Goal: Task Accomplishment & Management: Use online tool/utility

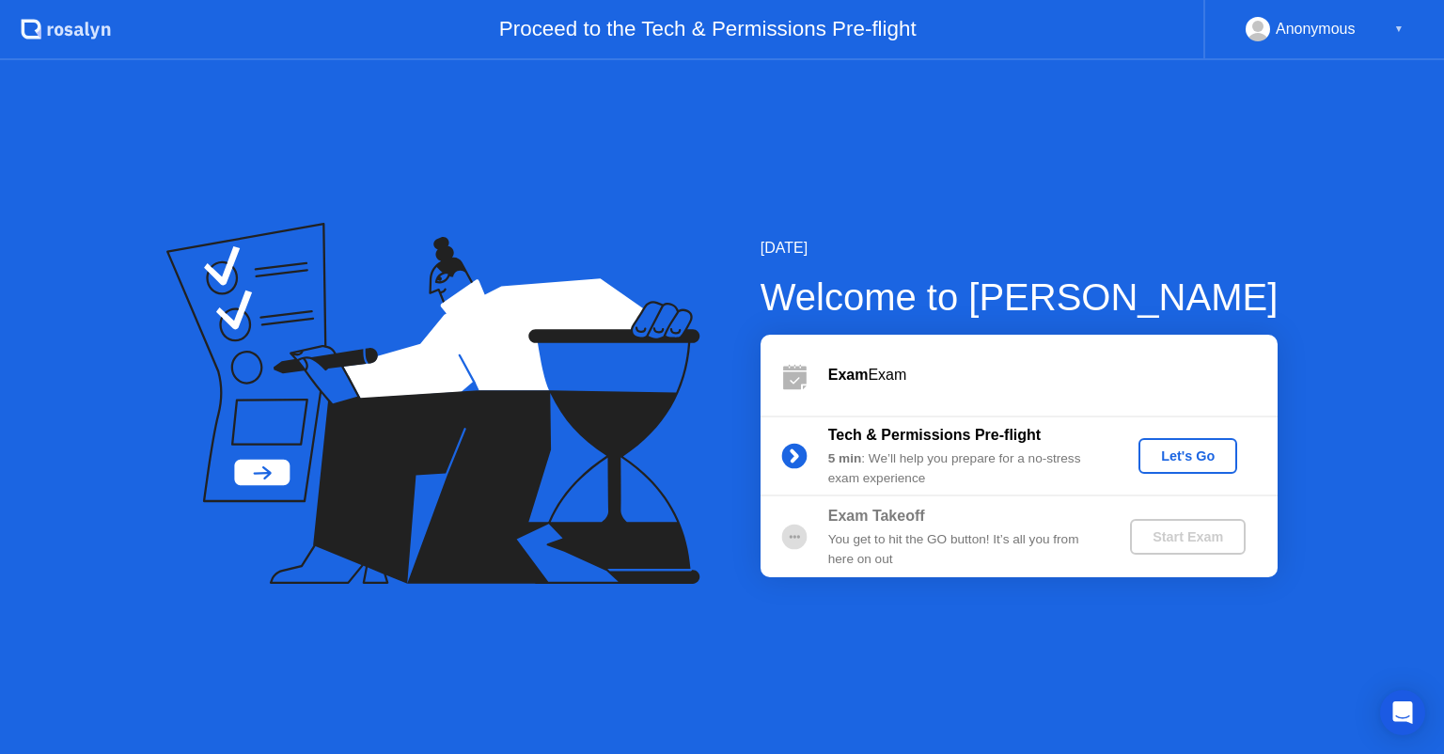
click at [1184, 438] on button "Let's Go" at bounding box center [1188, 456] width 99 height 36
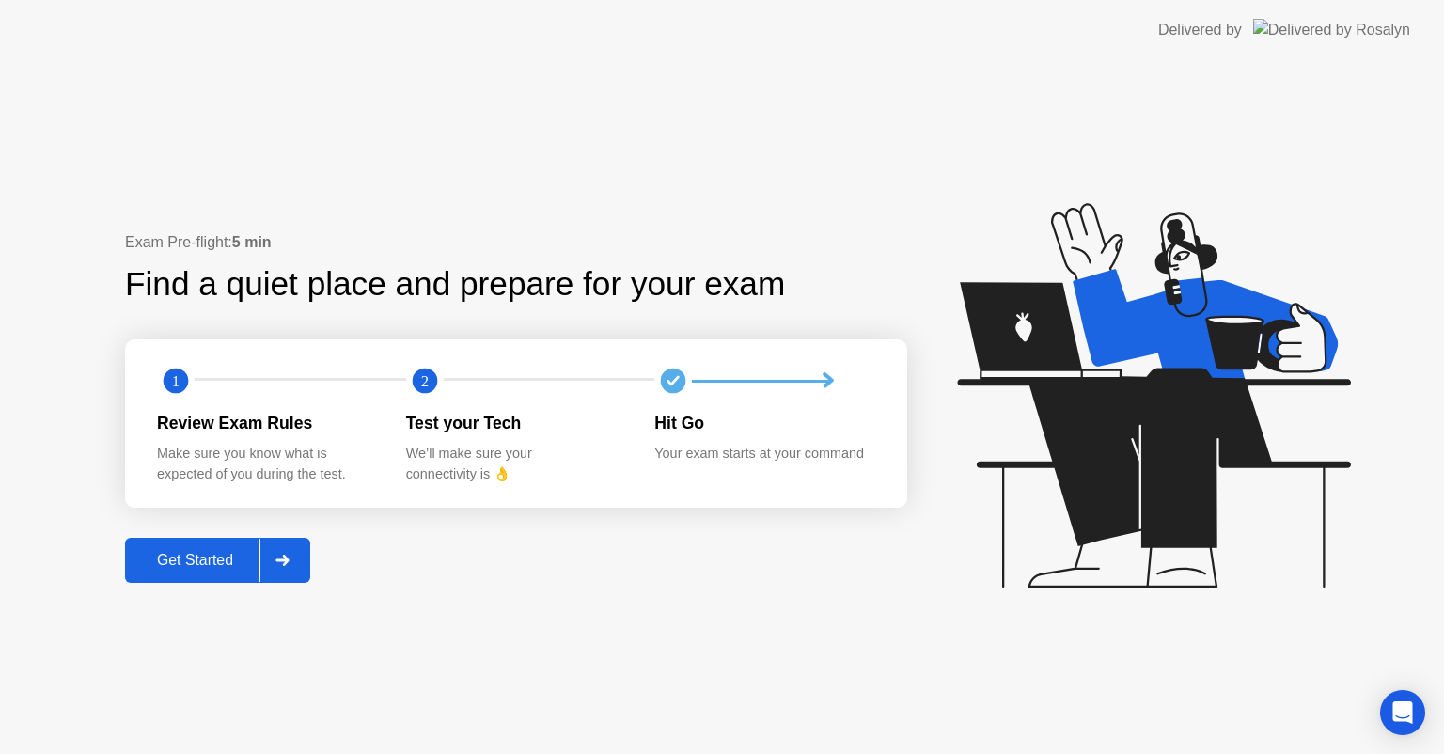
click at [178, 559] on div "Get Started" at bounding box center [195, 560] width 129 height 17
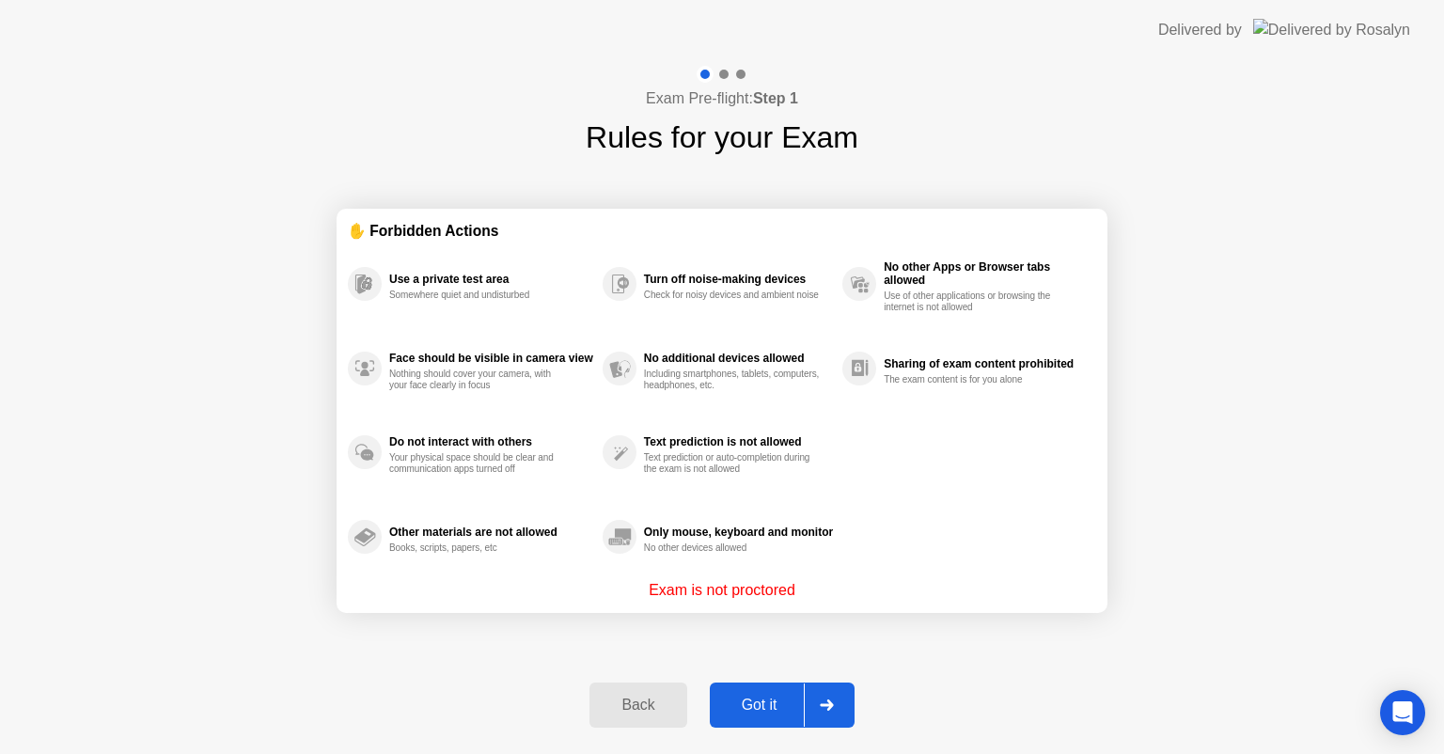
click at [779, 709] on div "Got it" at bounding box center [760, 705] width 88 height 17
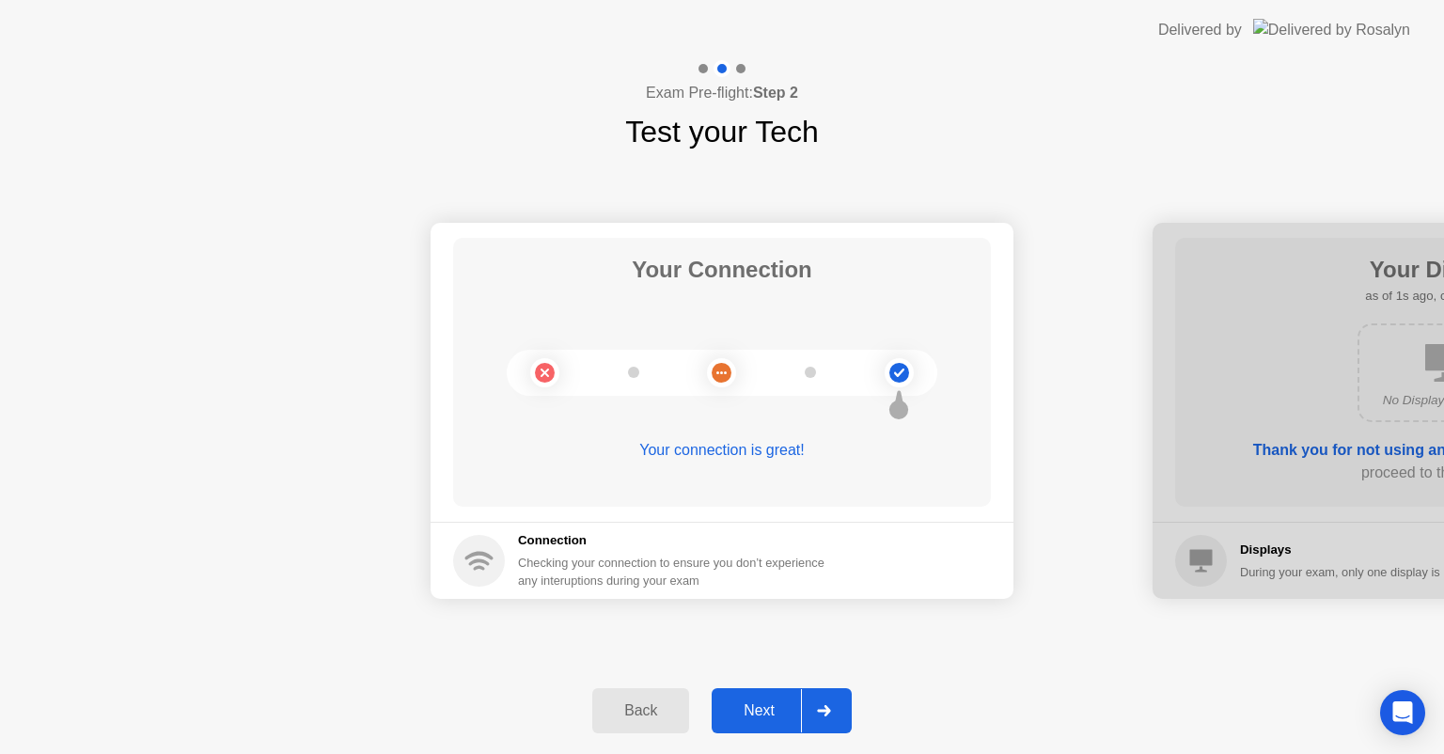
click at [779, 709] on div "Next" at bounding box center [760, 710] width 84 height 17
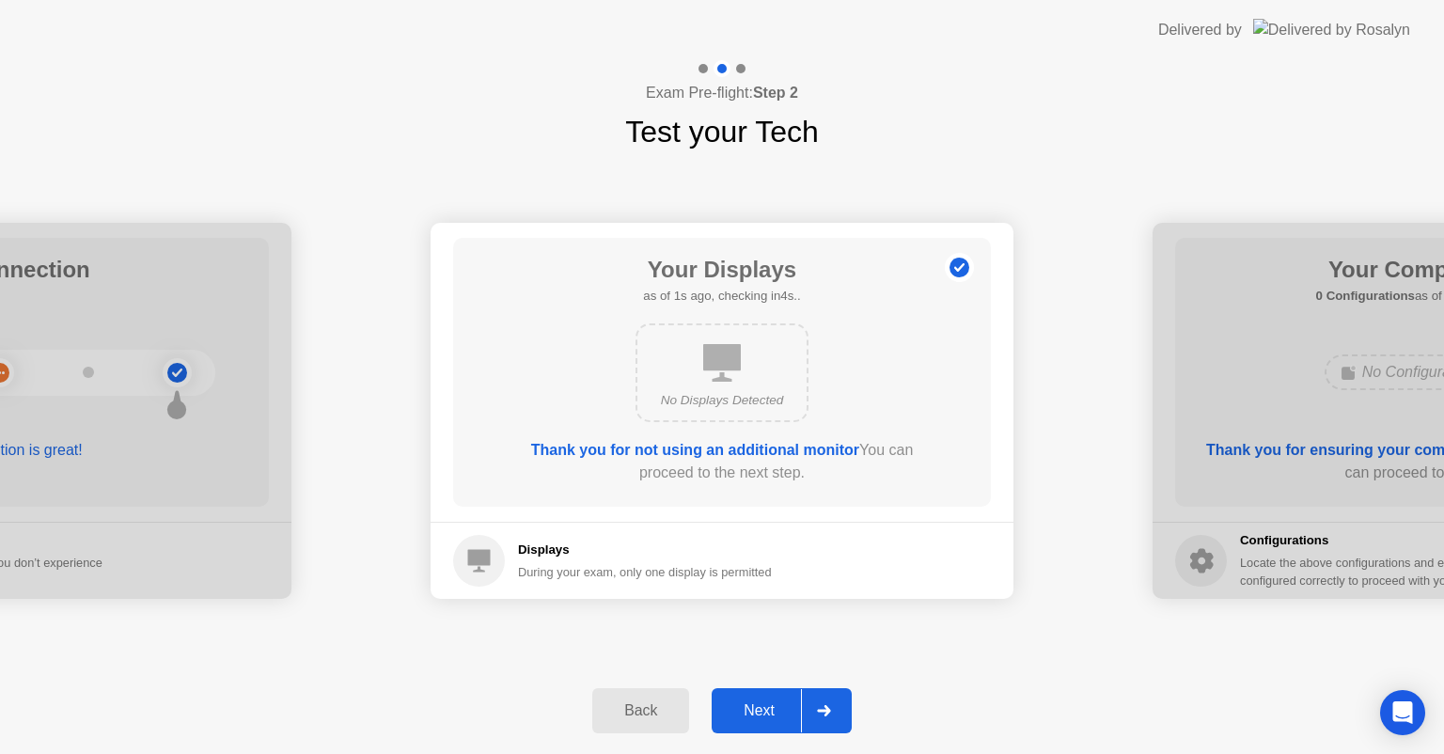
click at [779, 709] on div "Next" at bounding box center [760, 710] width 84 height 17
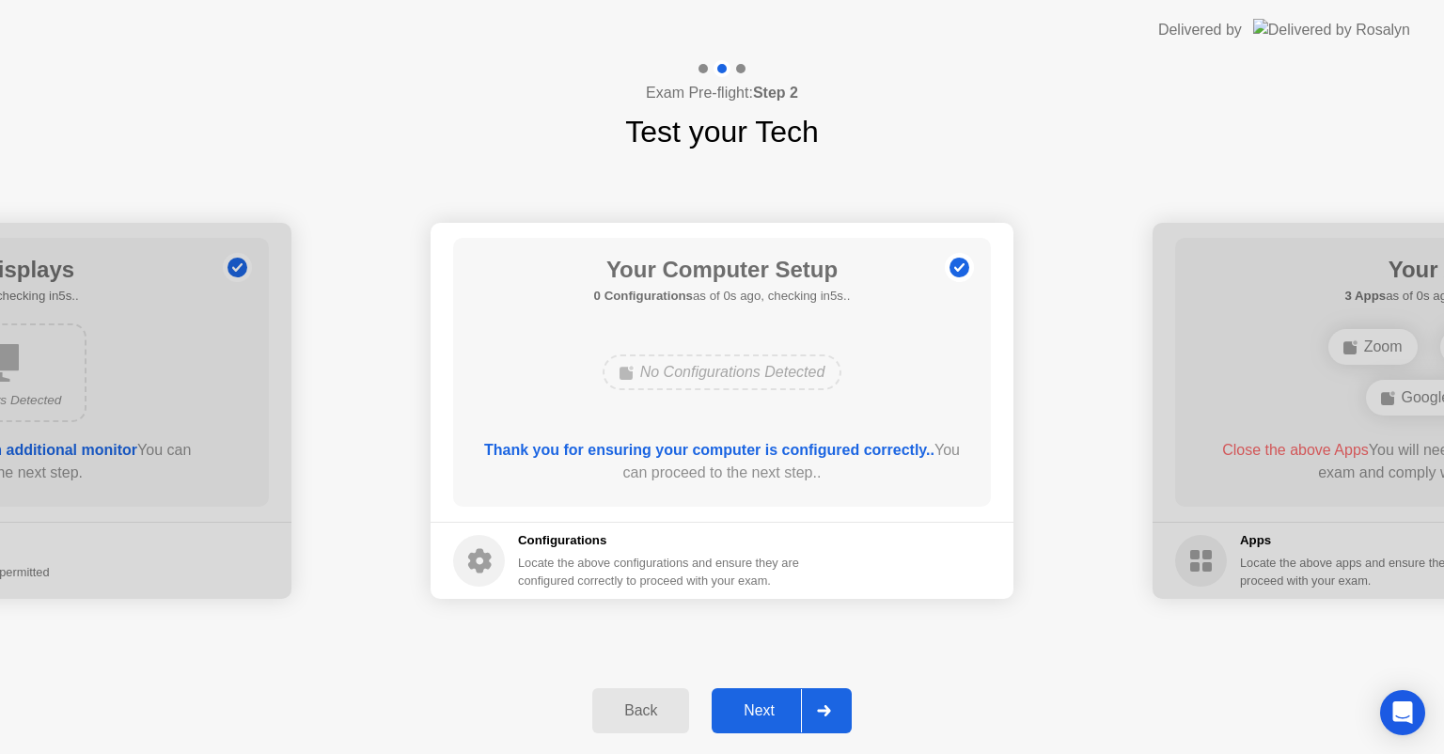
click at [779, 709] on div "Next" at bounding box center [760, 710] width 84 height 17
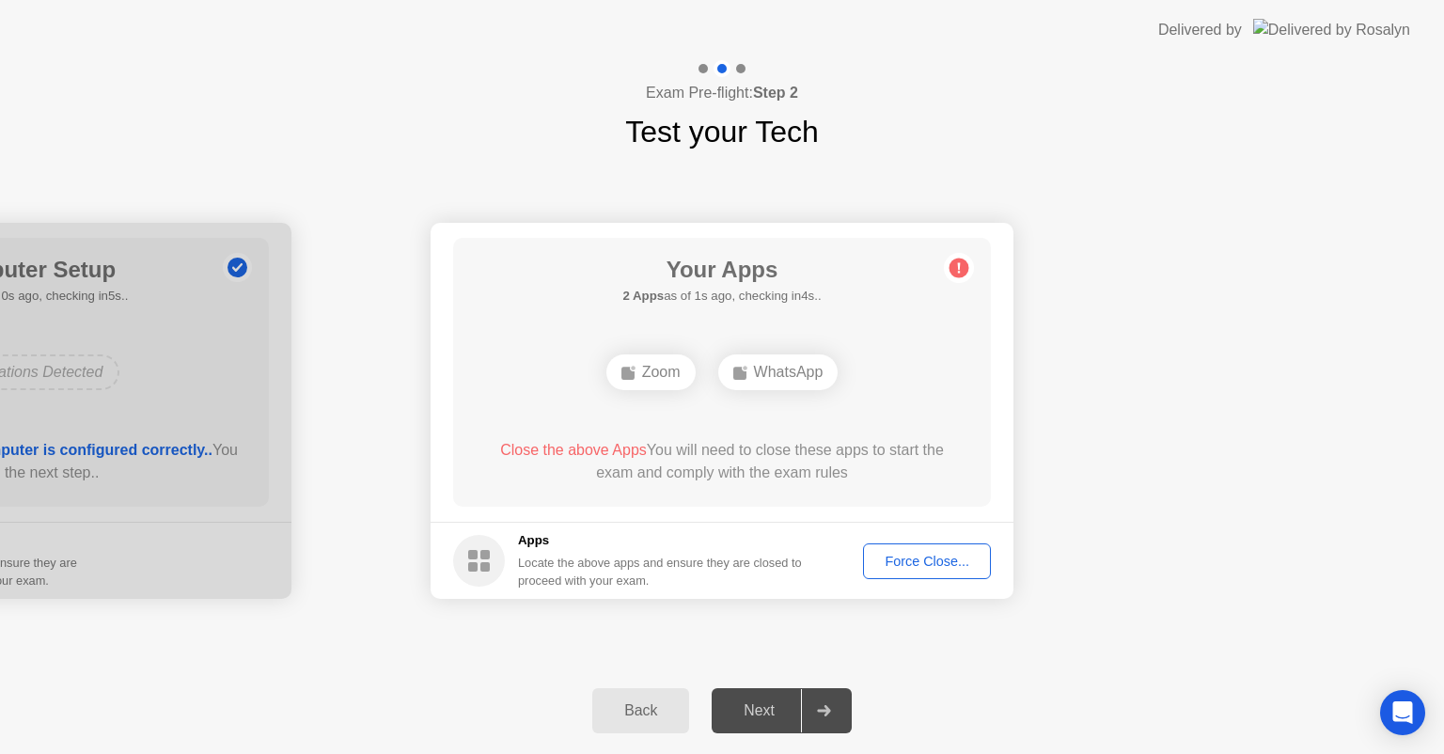
click at [835, 319] on div "Your Apps 2 Apps as of 1s ago, checking in4s.. Zoom WhatsApp Close the above Ap…" at bounding box center [722, 372] width 538 height 269
click at [897, 554] on div "Force Close..." at bounding box center [927, 561] width 115 height 15
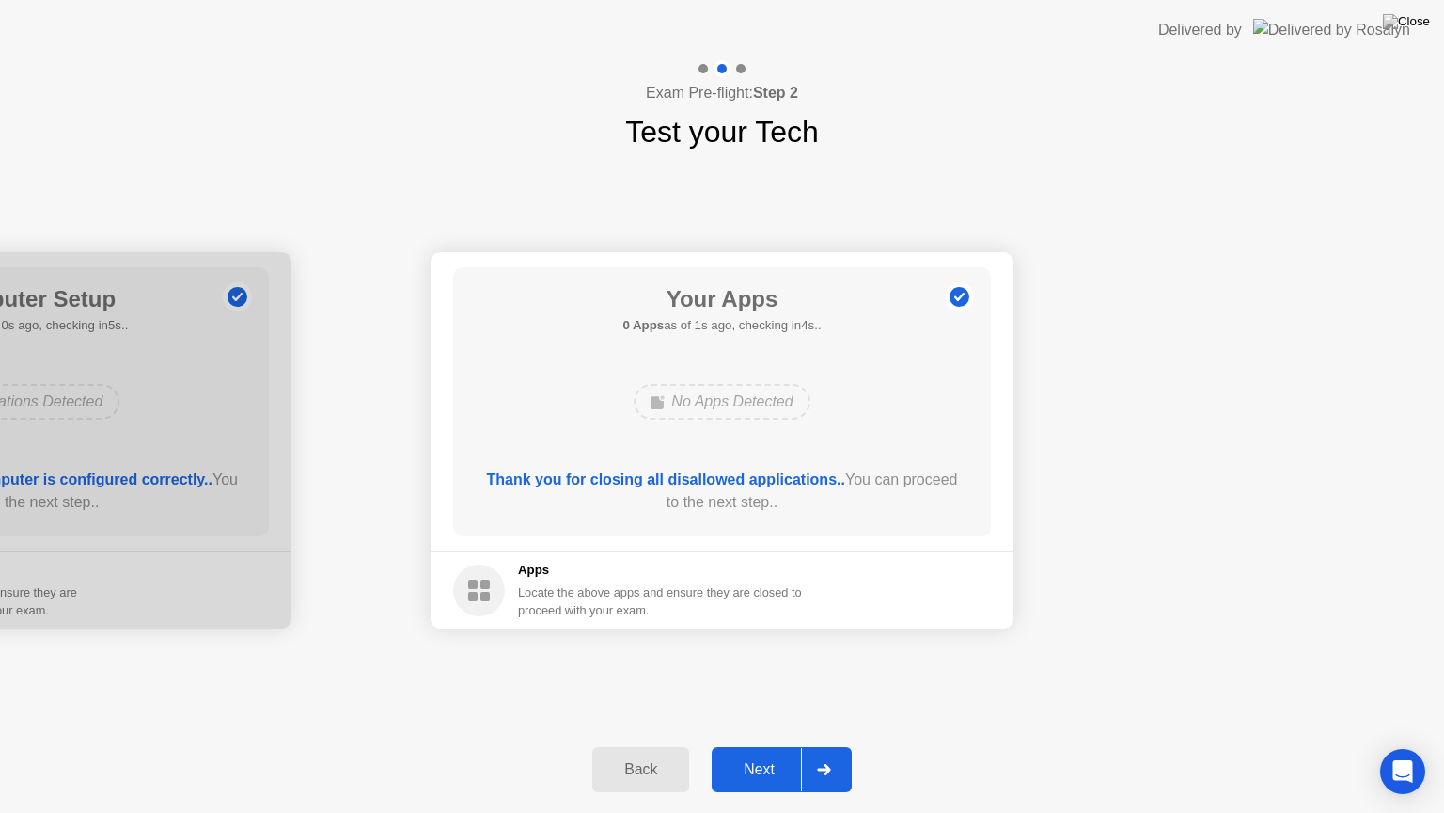
click at [779, 753] on div "Next" at bounding box center [760, 769] width 84 height 17
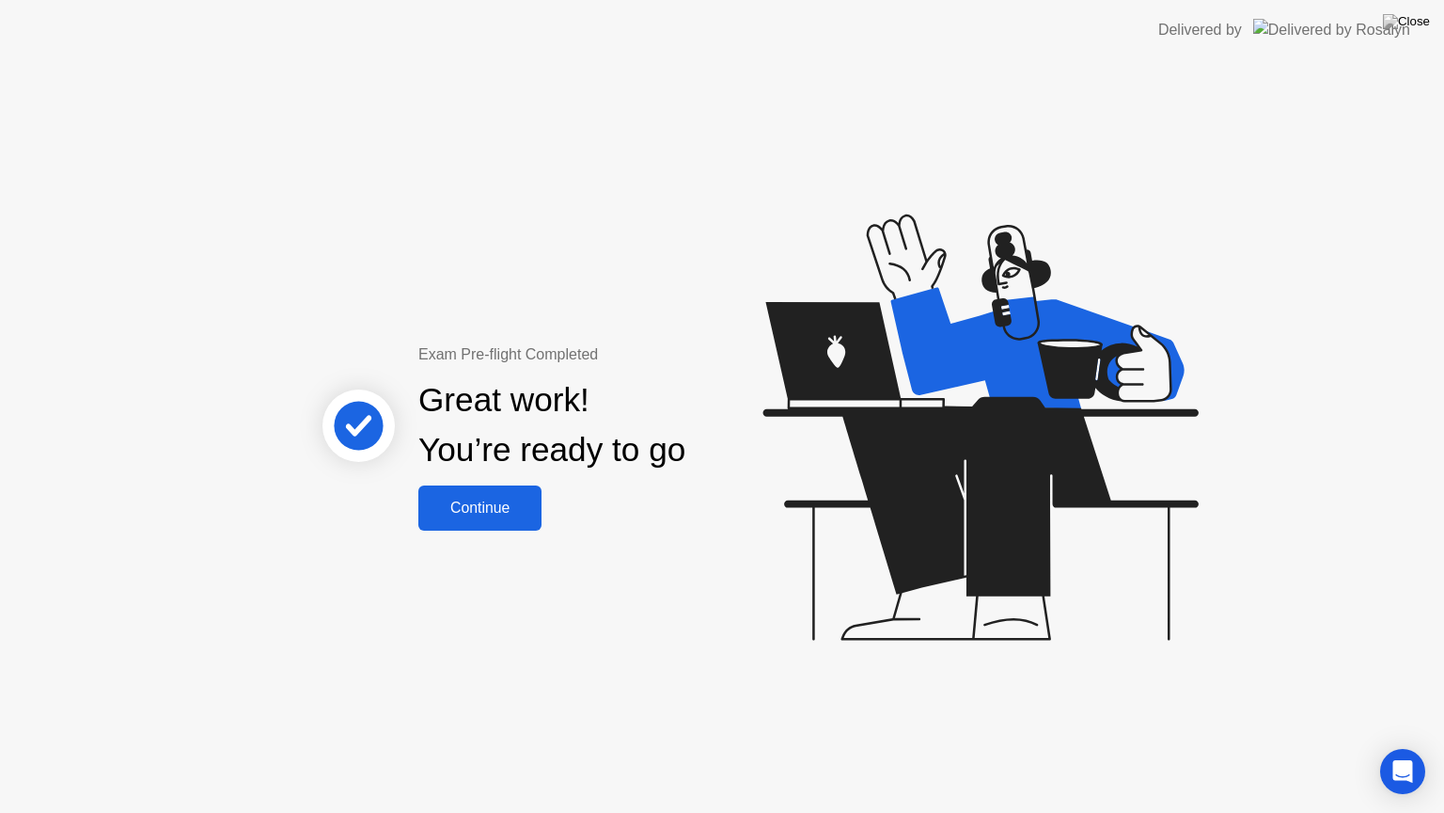
click at [497, 512] on div "Continue" at bounding box center [480, 507] width 112 height 17
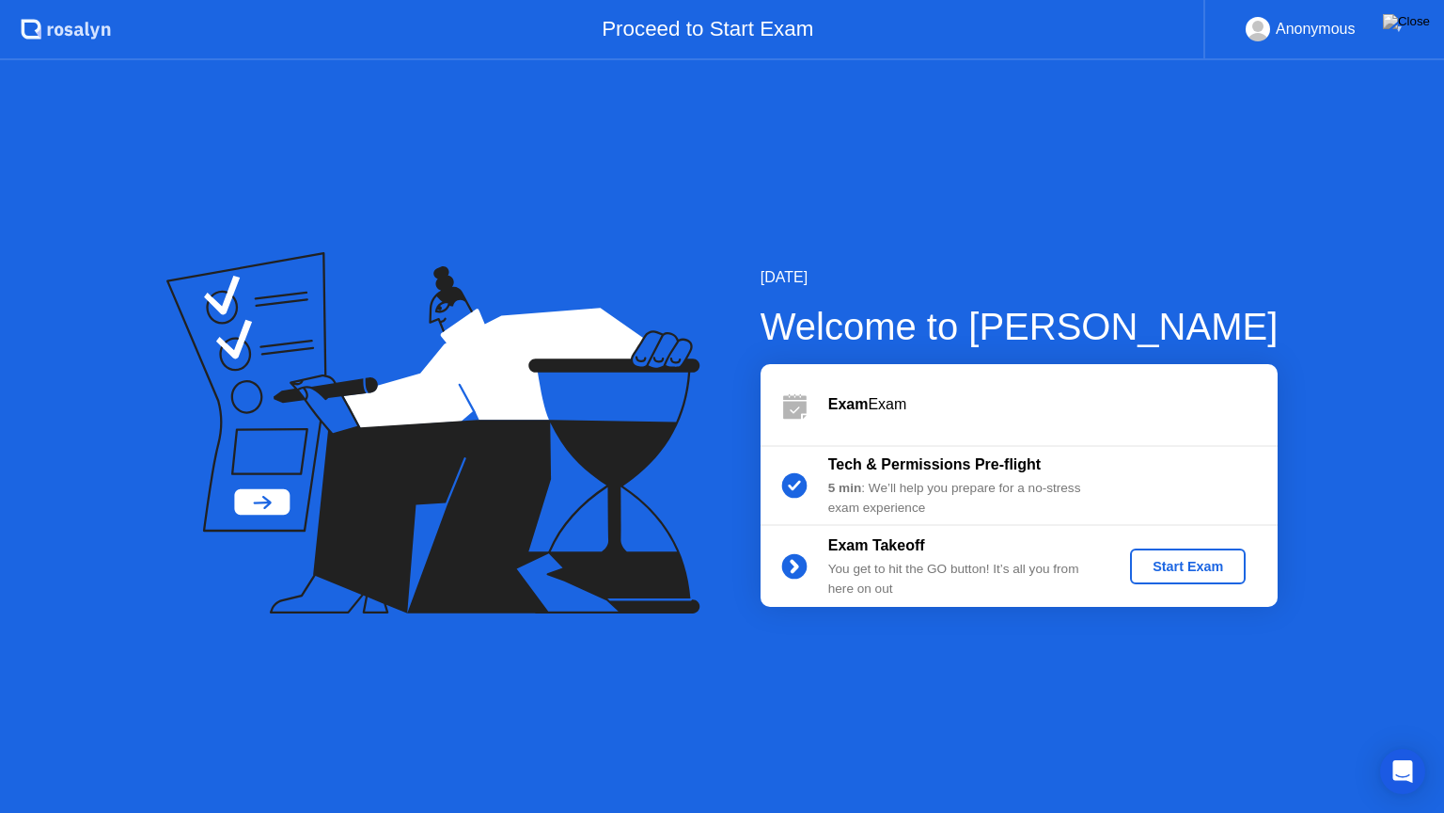
click at [1173, 565] on div "Start Exam" at bounding box center [1188, 566] width 101 height 15
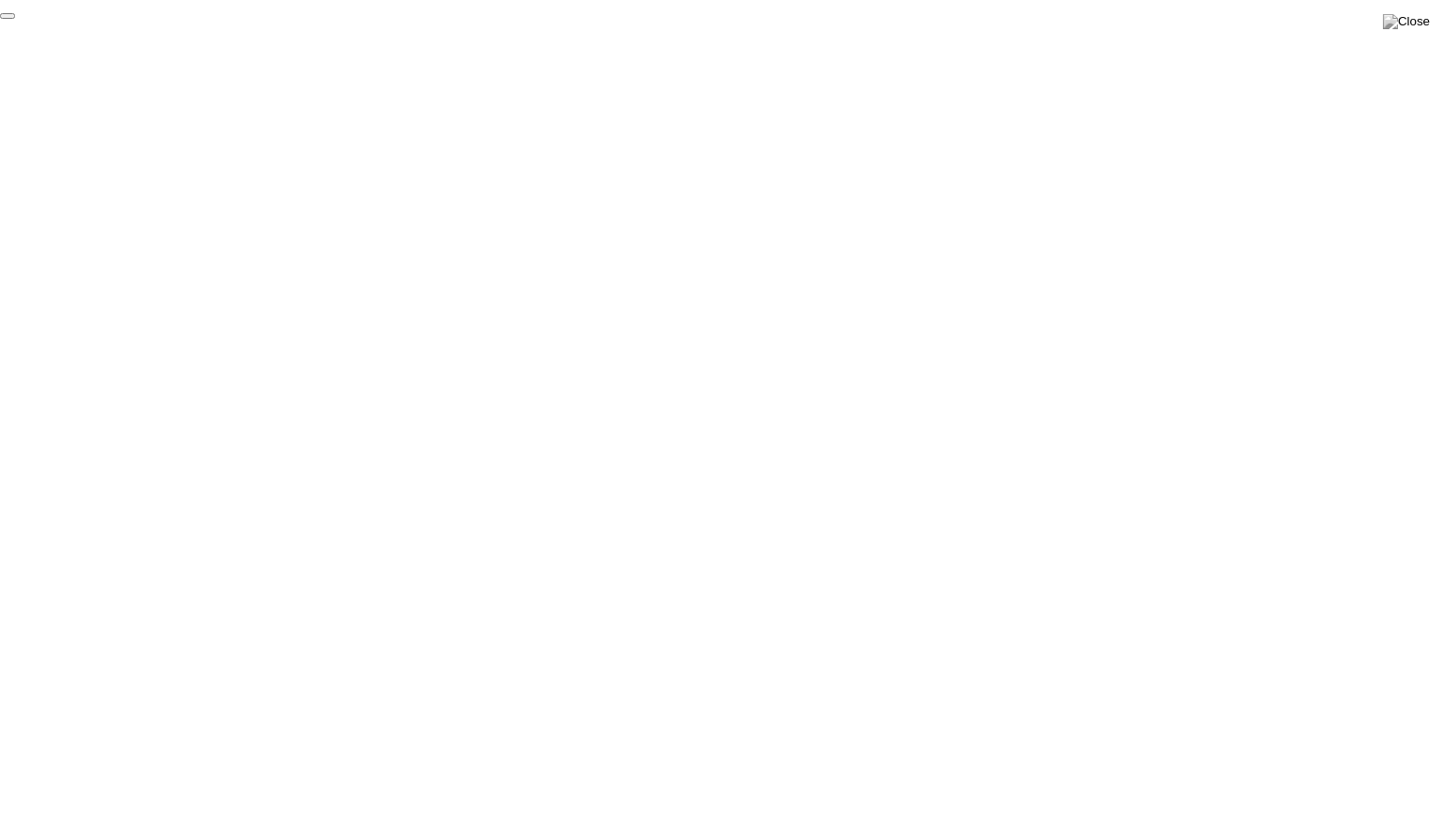
click div "End Proctoring Session"
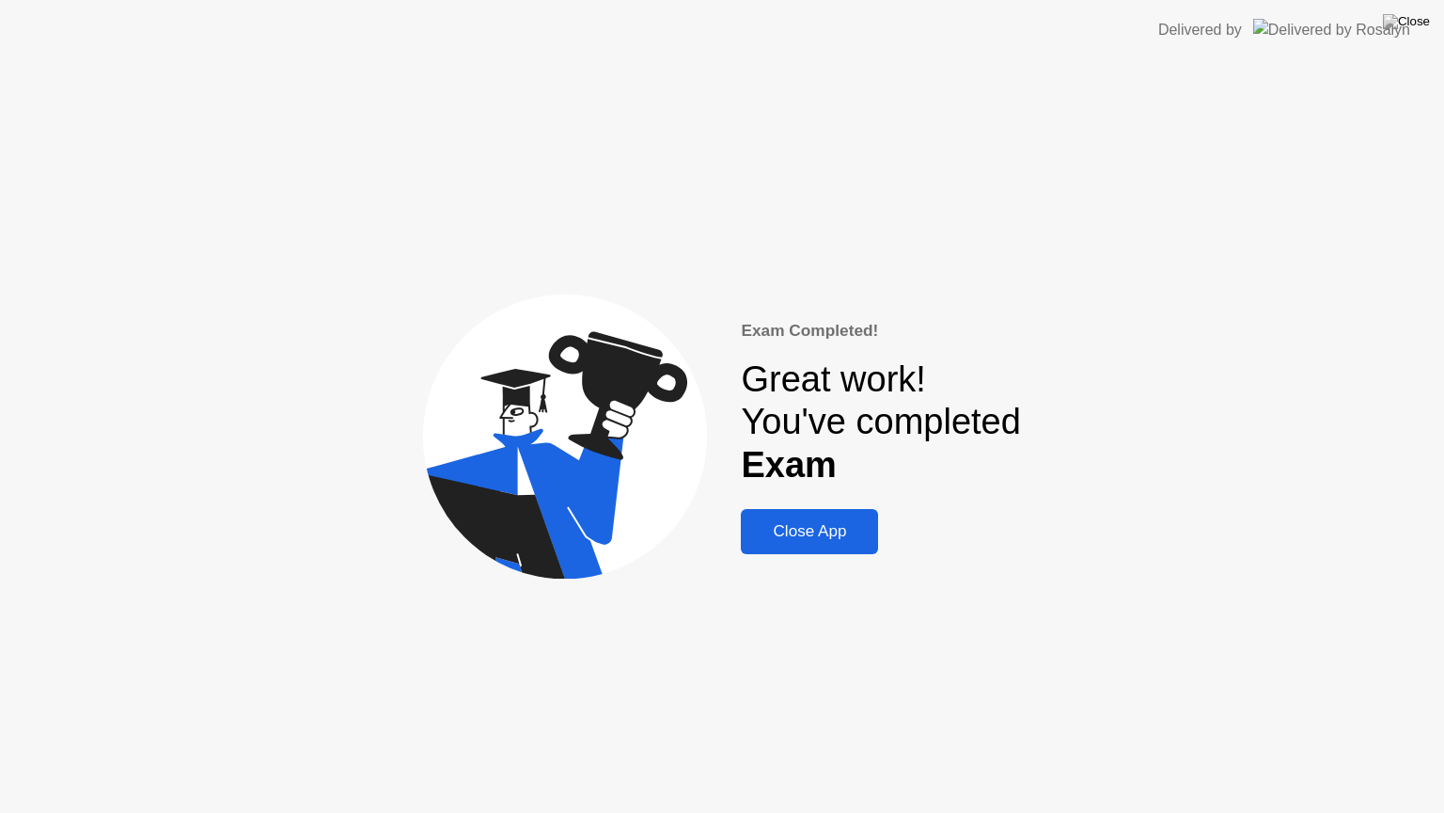
click at [839, 541] on div "Close App" at bounding box center [810, 531] width 126 height 19
